Goal: Find specific page/section: Find specific page/section

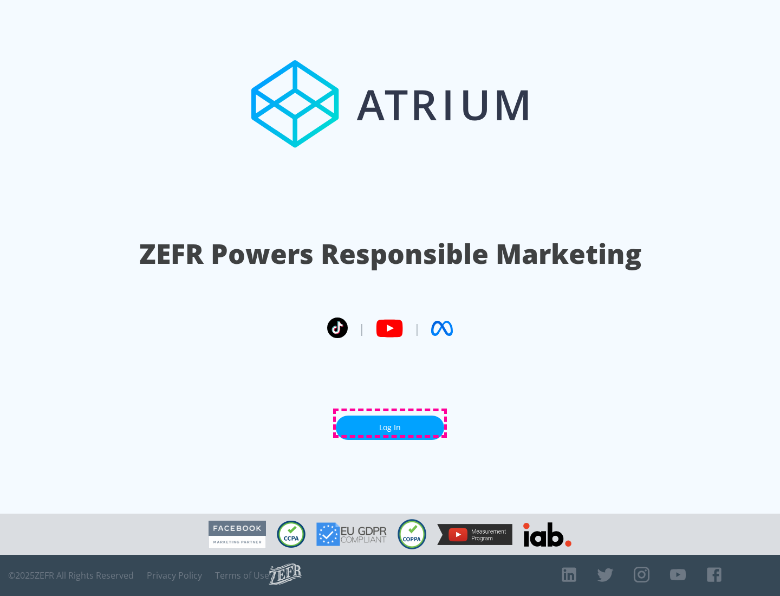
click at [390, 423] on link "Log In" at bounding box center [390, 427] width 108 height 24
